Goal: Task Accomplishment & Management: Complete application form

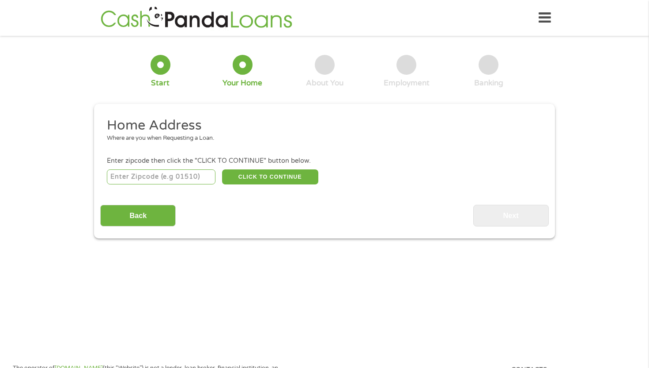
click at [125, 179] on input "number" at bounding box center [161, 176] width 109 height 15
type input "27104"
click at [112, 217] on input "Back" at bounding box center [138, 216] width 76 height 22
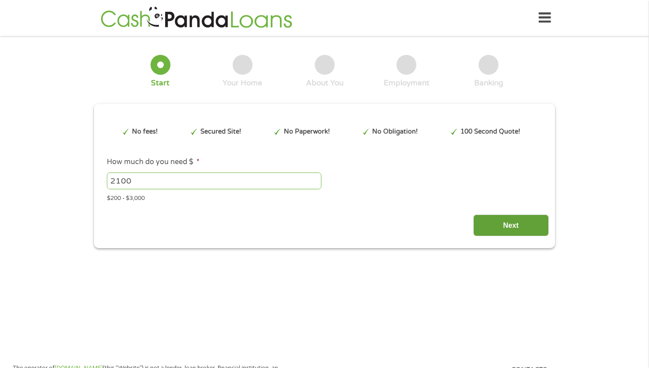
click at [485, 217] on input "Next" at bounding box center [512, 225] width 76 height 22
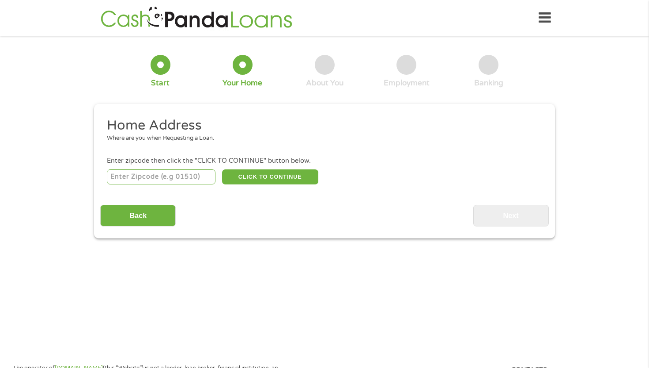
click at [167, 178] on input "number" at bounding box center [161, 176] width 109 height 15
type input "27104"
click at [145, 211] on input "Back" at bounding box center [138, 216] width 76 height 22
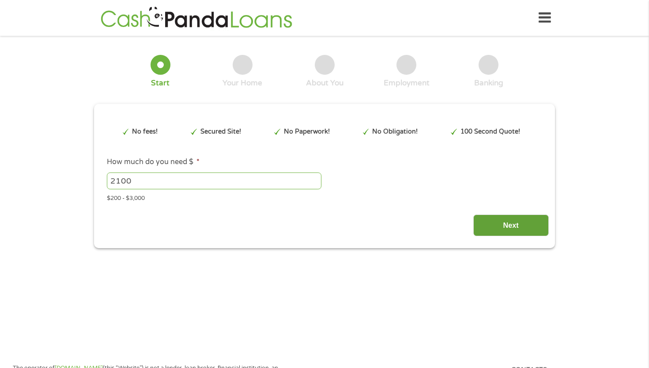
click at [522, 221] on input "Next" at bounding box center [512, 225] width 76 height 22
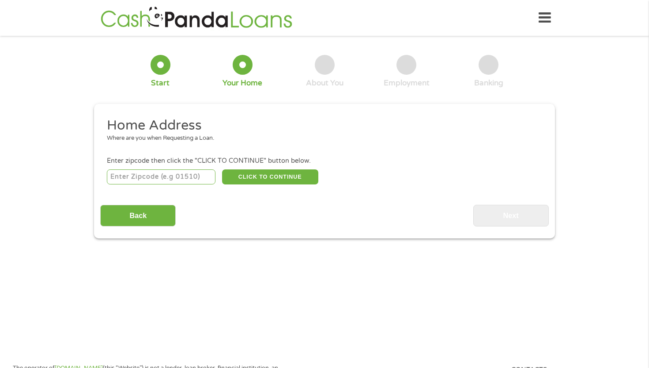
click at [177, 181] on input "number" at bounding box center [161, 176] width 109 height 15
type input "27104"
click at [242, 178] on button "CLICK TO CONTINUE" at bounding box center [270, 176] width 96 height 15
type input "27104"
type input "[PERSON_NAME]"
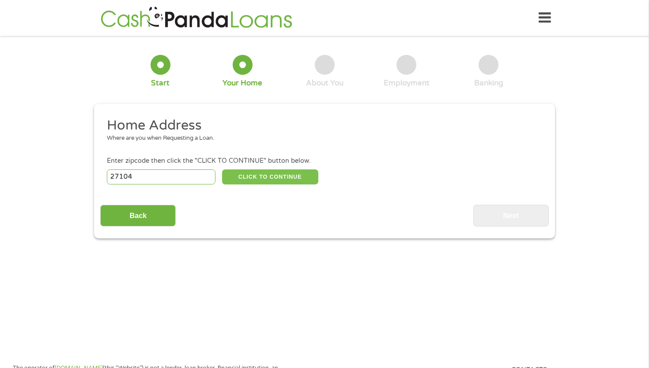
select select "[US_STATE]"
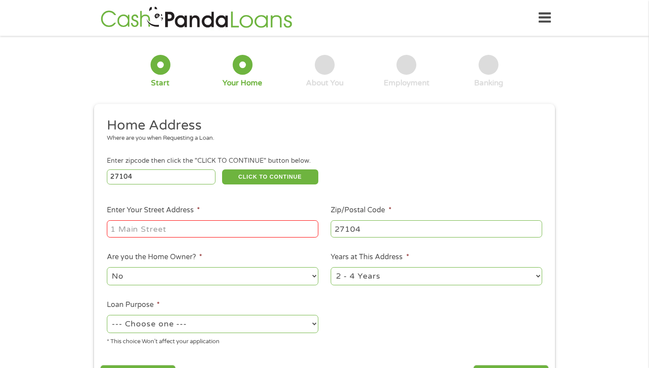
click at [171, 232] on input "Enter Your Street Address *" at bounding box center [213, 228] width 212 height 17
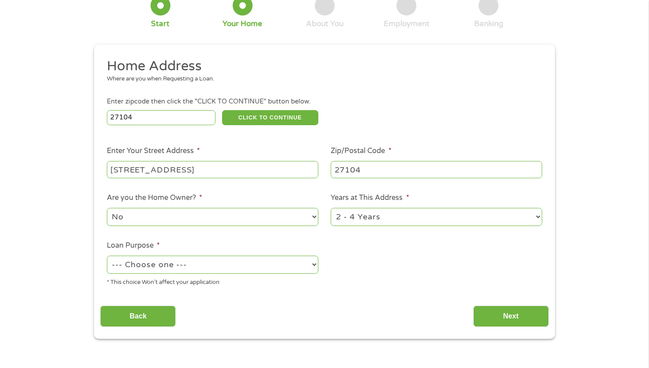
scroll to position [67, 0]
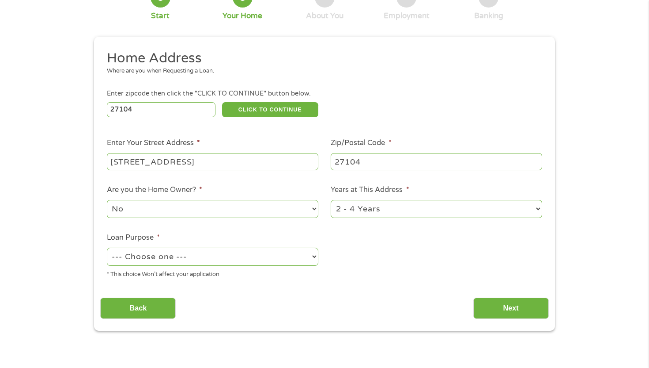
type input "[STREET_ADDRESS]"
click at [205, 260] on select "--- Choose one --- Pay Bills Debt Consolidation Home Improvement Major Purchase…" at bounding box center [213, 256] width 212 height 18
select select "paybills"
click at [107, 248] on select "--- Choose one --- Pay Bills Debt Consolidation Home Improvement Major Purchase…" at bounding box center [213, 256] width 212 height 18
click at [485, 275] on ul "Home Address Where are you when Requesting a Loan. Enter zipcode then click the…" at bounding box center [324, 167] width 448 height 236
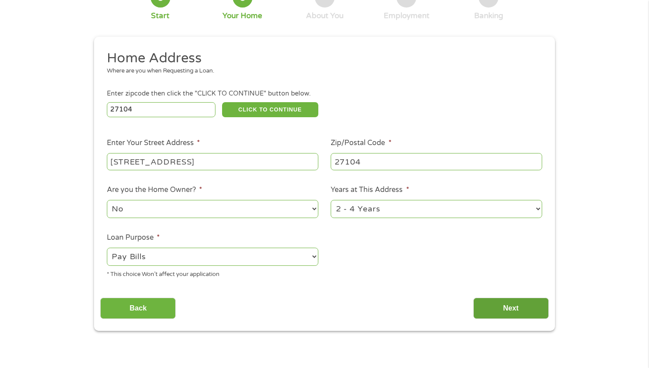
click at [479, 300] on input "Next" at bounding box center [512, 308] width 76 height 22
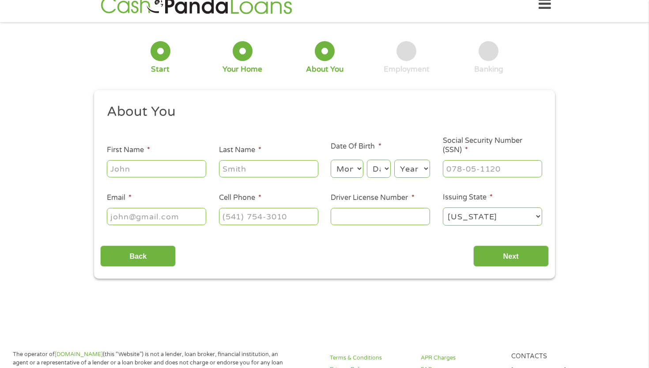
scroll to position [0, 0]
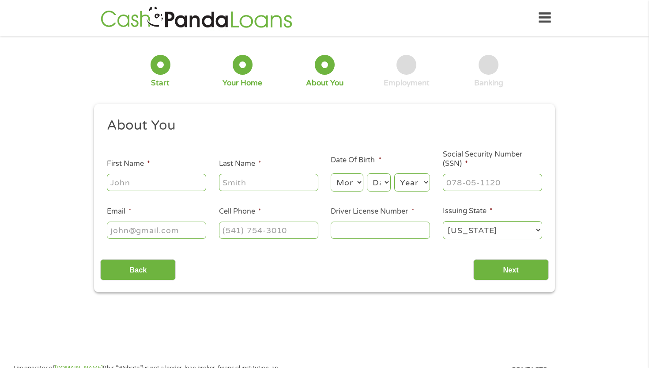
click at [186, 181] on input "First Name *" at bounding box center [156, 182] width 99 height 17
drag, startPoint x: 497, startPoint y: 141, endPoint x: 507, endPoint y: 117, distance: 26.1
click at [507, 117] on ul "About You This field is hidden when viewing the form Title * --- Choose one ---…" at bounding box center [324, 182] width 448 height 130
click at [170, 183] on input "First Name *" at bounding box center [156, 182] width 99 height 17
type input "[PERSON_NAME]"
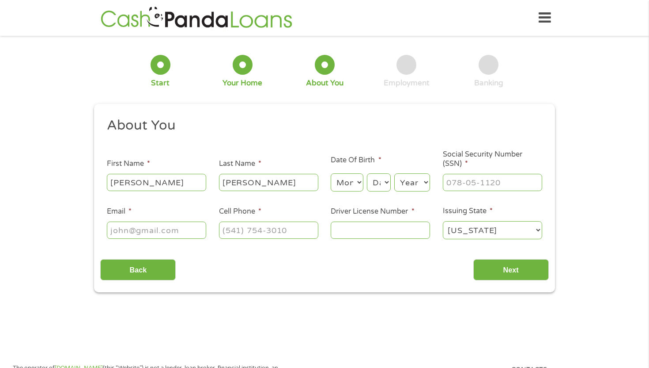
type input "[PERSON_NAME]"
click at [347, 172] on div "Month Month 1 2 3 4 5 6 7 8 9 10 11 12" at bounding box center [347, 182] width 32 height 21
click at [348, 186] on select "Month 1 2 3 4 5 6 7 8 9 10 11 12" at bounding box center [347, 182] width 32 height 18
select select "12"
click at [331, 174] on select "Month 1 2 3 4 5 6 7 8 9 10 11 12" at bounding box center [347, 182] width 32 height 18
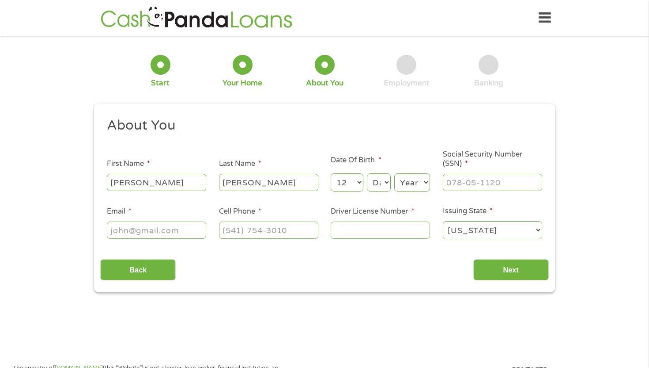
click at [380, 179] on select "Day 1 2 3 4 5 6 7 8 9 10 11 12 13 14 15 16 17 18 19 20 21 22 23 24 25 26 27 28 …" at bounding box center [379, 182] width 24 height 18
select select "27"
click at [367, 174] on select "Day 1 2 3 4 5 6 7 8 9 10 11 12 13 14 15 16 17 18 19 20 21 22 23 24 25 26 27 28 …" at bounding box center [379, 182] width 24 height 18
click at [419, 186] on select "Year [DATE] 2006 2005 2004 2003 2002 2001 2000 1999 1998 1997 1996 1995 1994 19…" at bounding box center [412, 182] width 36 height 18
select select "1998"
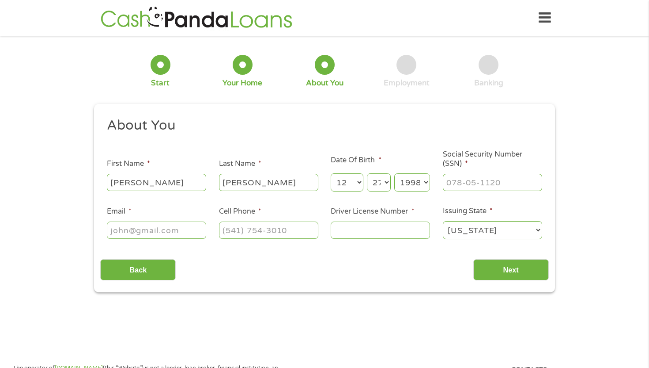
click at [394, 174] on select "Year [DATE] 2006 2005 2004 2003 2002 2001 2000 1999 1998 1997 1996 1995 1994 19…" at bounding box center [412, 182] width 36 height 18
click at [486, 185] on input "___-__-____" at bounding box center [492, 182] width 99 height 17
type input "___-__-_244"
click at [157, 237] on input "Email *" at bounding box center [156, 229] width 99 height 17
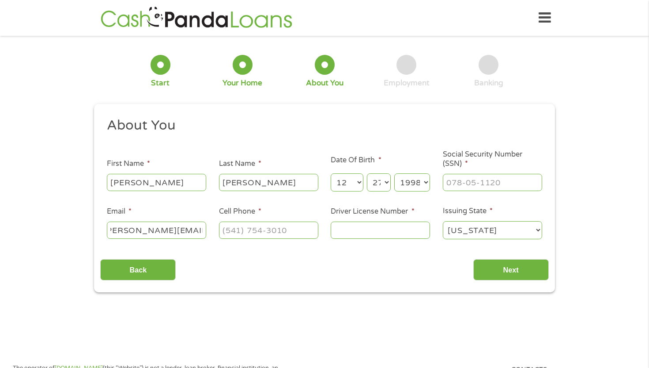
type input "[PERSON_NAME][EMAIL_ADDRESS][PERSON_NAME][DOMAIN_NAME]"
click at [248, 231] on input "(___) ___-____" at bounding box center [268, 229] width 99 height 17
type input "[PHONE_NUMBER]"
click at [335, 232] on input "Driver License Number *" at bounding box center [380, 229] width 99 height 17
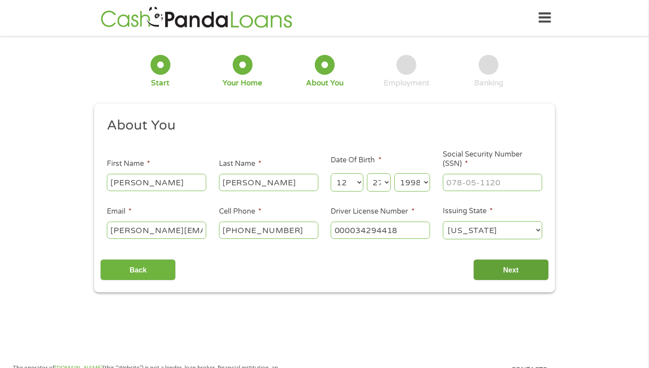
type input "000034294418"
click at [494, 268] on input "Next" at bounding box center [512, 270] width 76 height 22
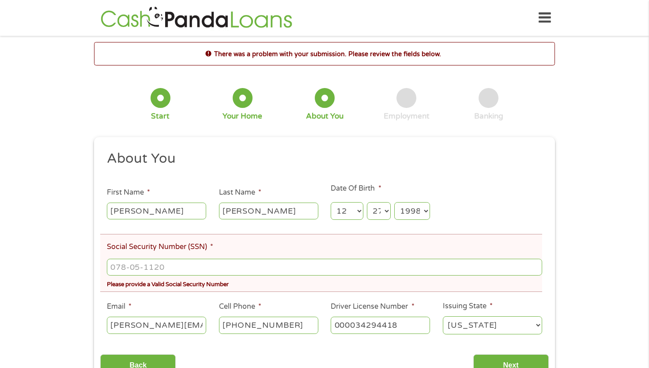
click at [257, 283] on div "Please provide a Valid Social Security Number" at bounding box center [325, 283] width 436 height 12
click at [254, 272] on input "___-__-____" at bounding box center [325, 266] width 436 height 17
click at [119, 262] on input "___-__-____" at bounding box center [325, 266] width 436 height 17
type input "244-89-6192"
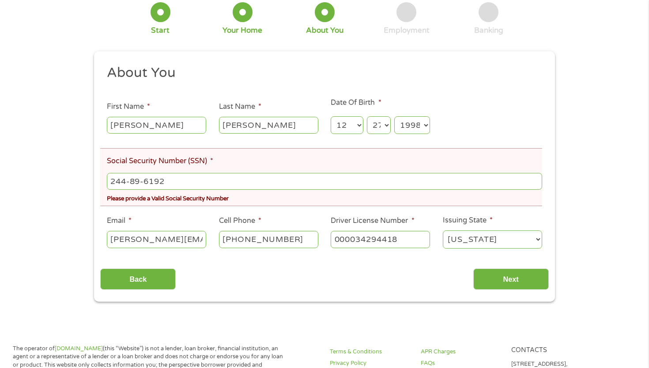
scroll to position [92, 0]
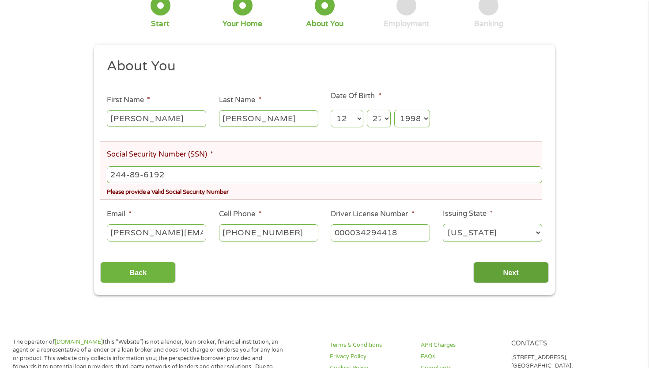
click at [501, 269] on input "Next" at bounding box center [512, 273] width 76 height 22
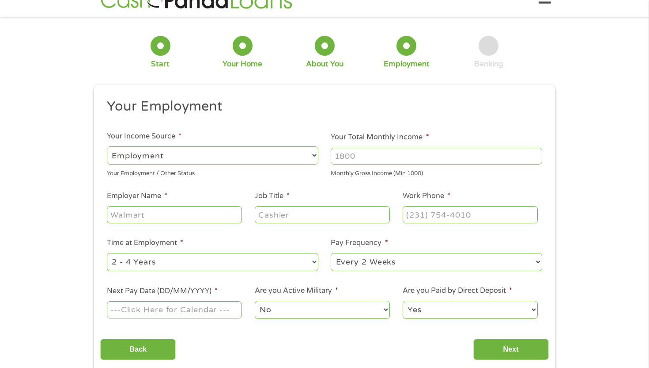
scroll to position [0, 0]
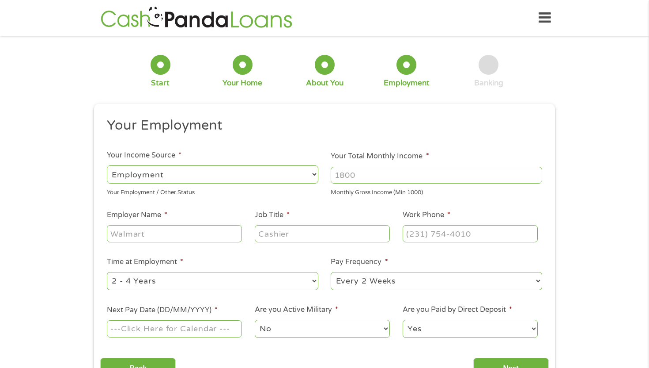
click at [208, 235] on input "Employer Name *" at bounding box center [174, 233] width 135 height 17
type input "mcdonalds"
click at [300, 231] on input "Job Title *" at bounding box center [322, 233] width 135 height 17
type input "custumer service"
click at [411, 235] on input "(___) ___-____" at bounding box center [470, 233] width 135 height 17
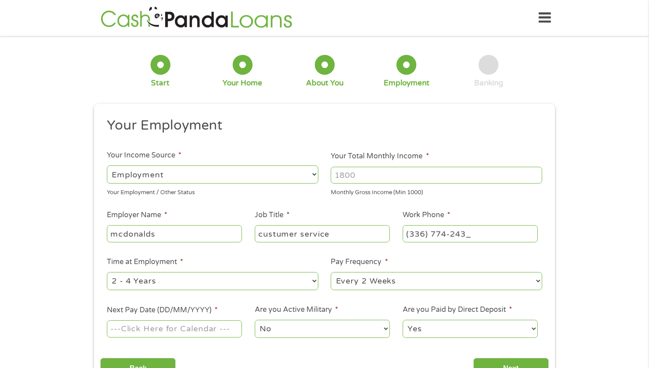
type input "[PHONE_NUMBER]"
click at [187, 329] on input "Next Pay Date (DD/MM/YYYY) *" at bounding box center [174, 328] width 135 height 17
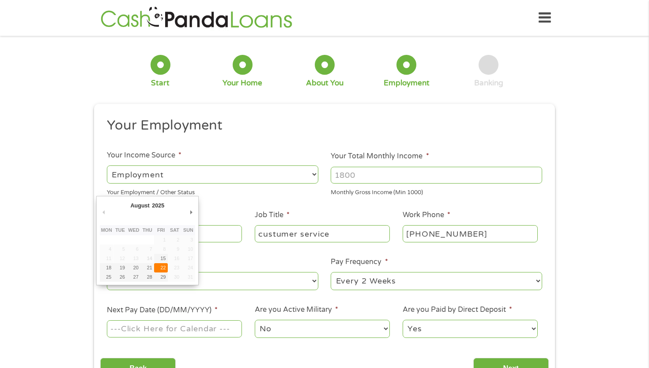
type input "[DATE]"
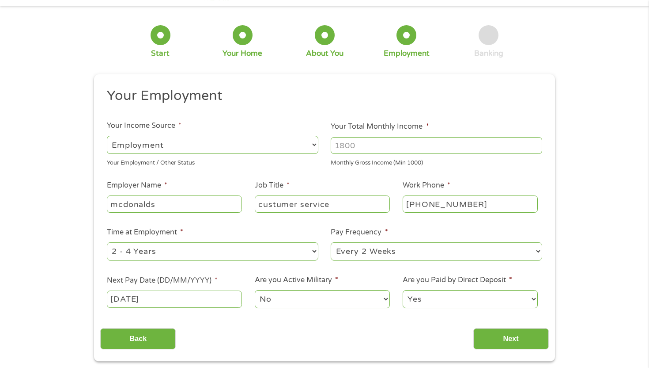
scroll to position [38, 0]
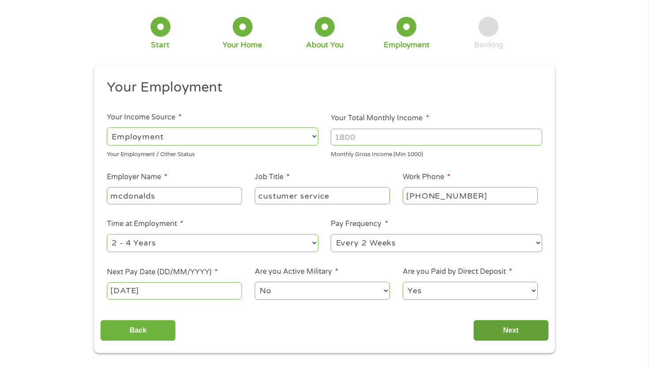
click at [482, 333] on input "Next" at bounding box center [512, 330] width 76 height 22
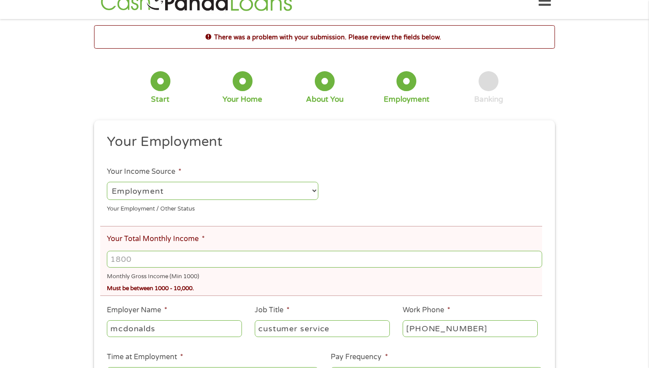
scroll to position [0, 0]
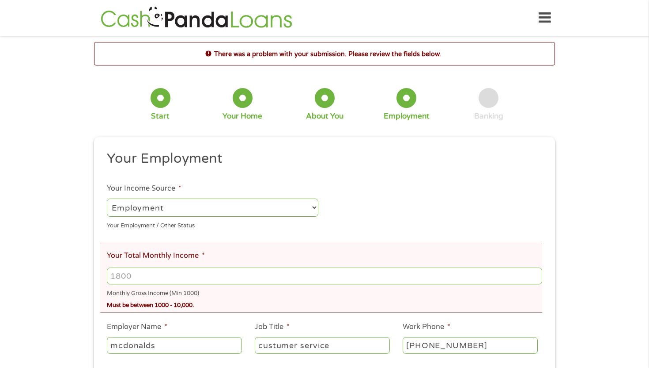
click at [240, 272] on input "Your Total Monthly Income *" at bounding box center [325, 275] width 436 height 17
type input "2"
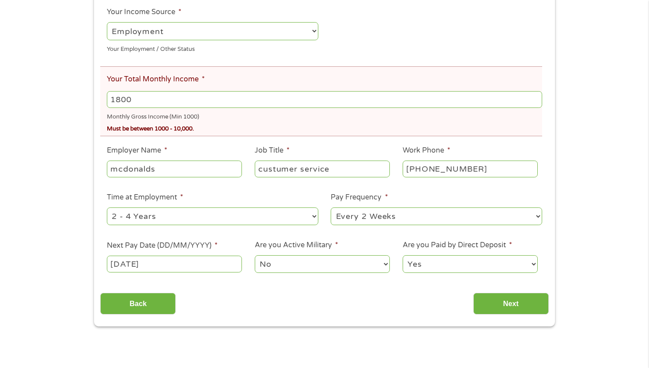
scroll to position [221, 0]
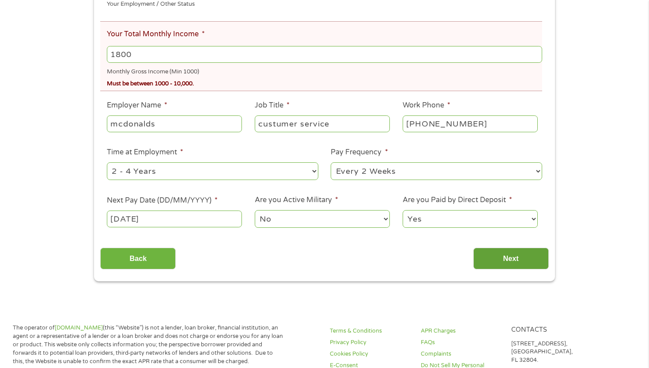
type input "1800"
click at [476, 257] on input "Next" at bounding box center [512, 258] width 76 height 22
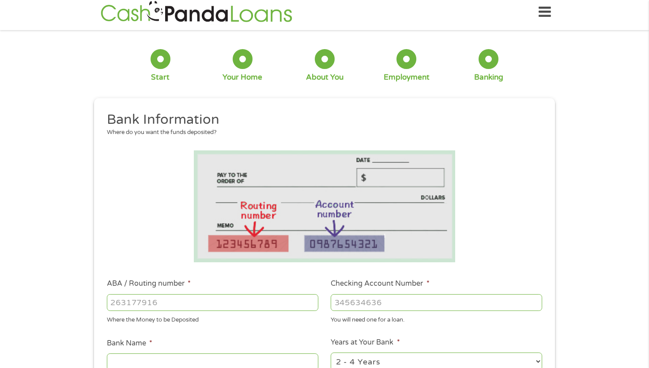
scroll to position [0, 0]
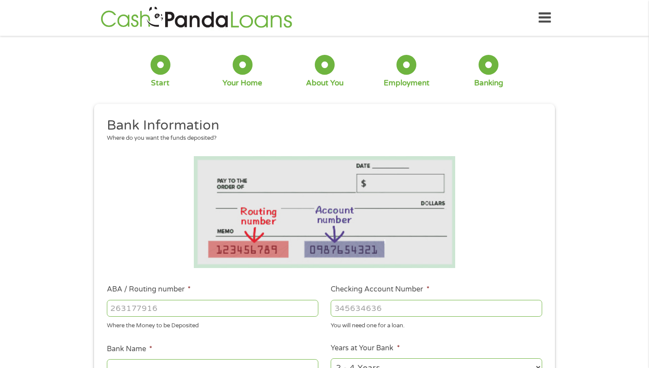
click at [196, 307] on input "ABA / Routing number *" at bounding box center [213, 308] width 212 height 17
type input "9"
type input "091302966"
type input "CHOICE FINANCIAL GROUP"
type input "091302966"
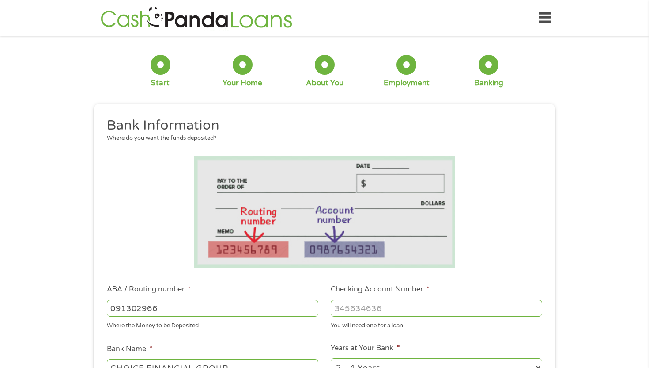
click at [376, 305] on input "Checking Account Number *" at bounding box center [437, 308] width 212 height 17
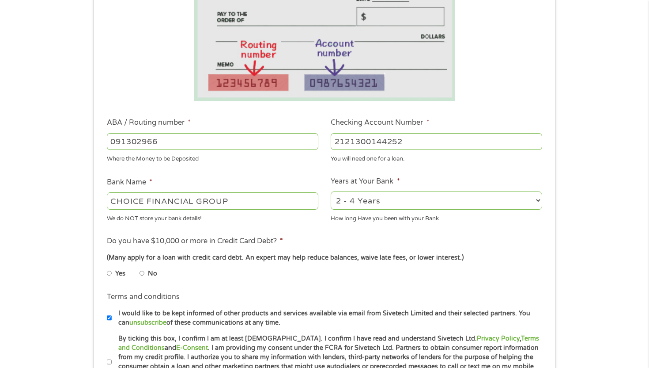
scroll to position [173, 0]
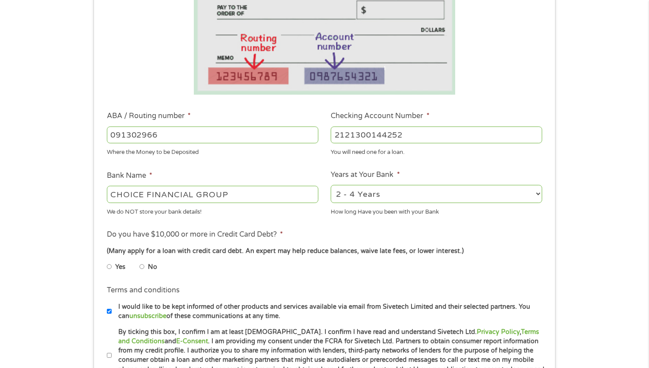
type input "2121300144252"
click at [152, 266] on label "No" at bounding box center [152, 267] width 9 height 10
click at [145, 266] on input "No" at bounding box center [142, 266] width 5 height 14
radio input "true"
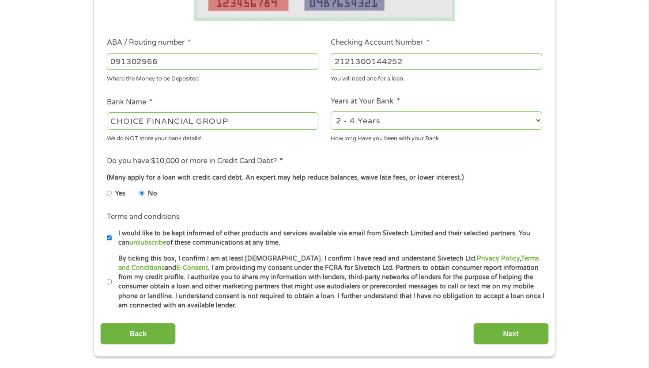
scroll to position [252, 0]
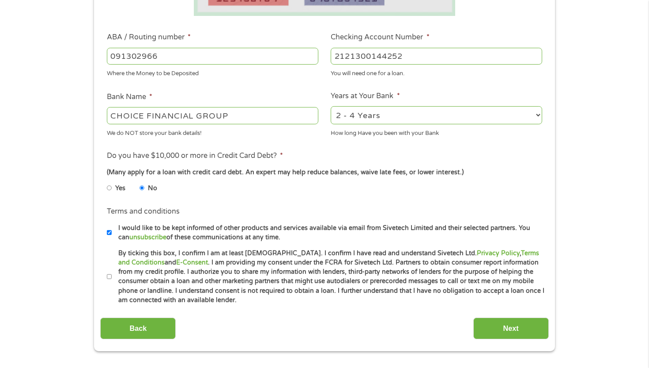
click at [109, 275] on input "By ticking this box, I confirm I am at least [DEMOGRAPHIC_DATA]. I confirm I ha…" at bounding box center [109, 276] width 5 height 14
checkbox input "true"
click at [500, 326] on input "Next" at bounding box center [512, 328] width 76 height 22
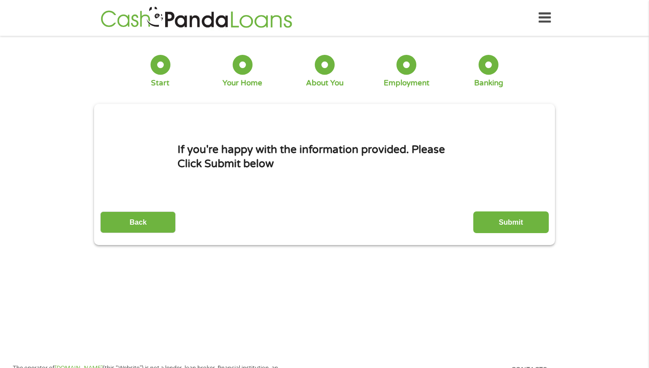
scroll to position [0, 0]
click at [495, 224] on input "Submit" at bounding box center [512, 222] width 76 height 22
